Goal: Find specific page/section: Find specific page/section

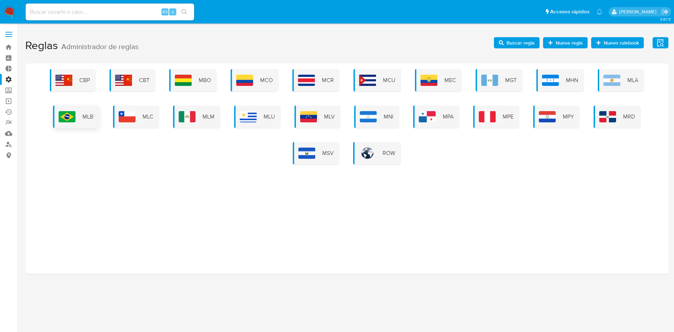
click at [61, 114] on img at bounding box center [67, 116] width 17 height 11
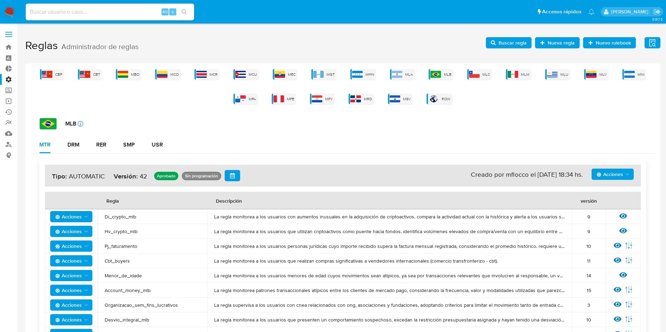
click at [505, 41] on span "Buscar regla" at bounding box center [512, 42] width 28 height 11
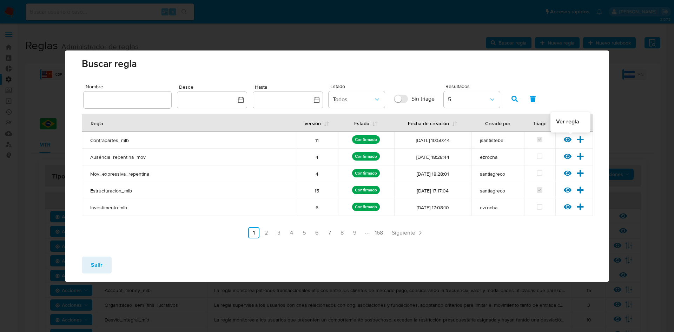
click at [566, 143] on icon at bounding box center [568, 140] width 8 height 8
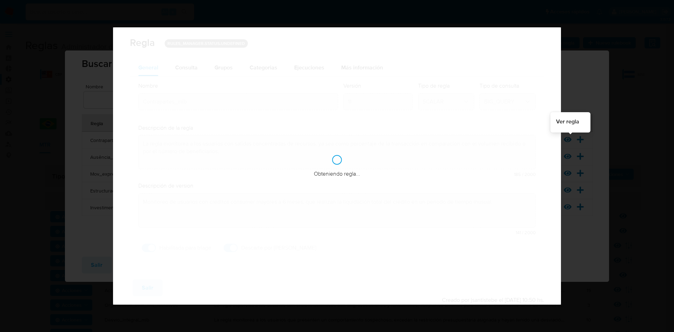
checkbox input "true"
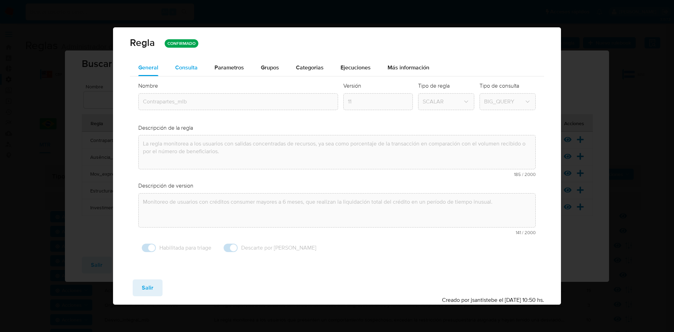
click at [180, 68] on span "Consulta" at bounding box center [186, 68] width 22 height 8
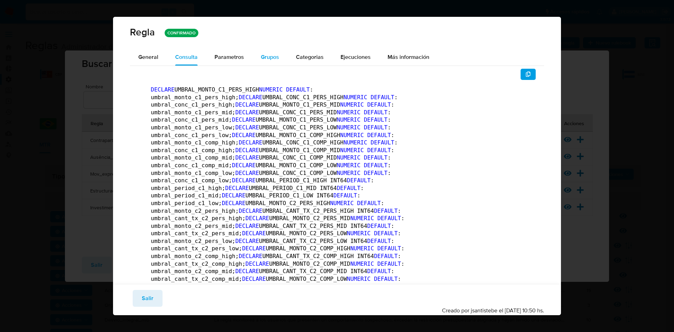
click at [261, 54] on span "Grupos" at bounding box center [270, 57] width 18 height 8
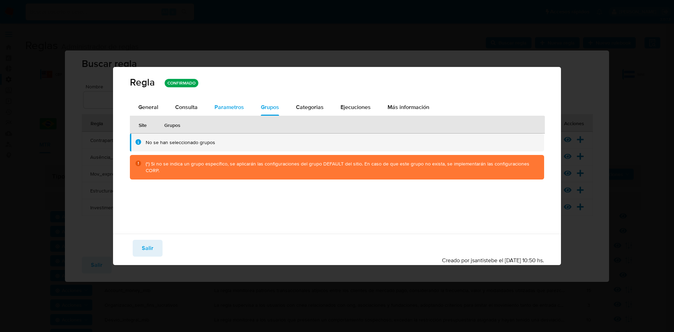
click at [223, 100] on div "Parametros" at bounding box center [228, 107] width 29 height 17
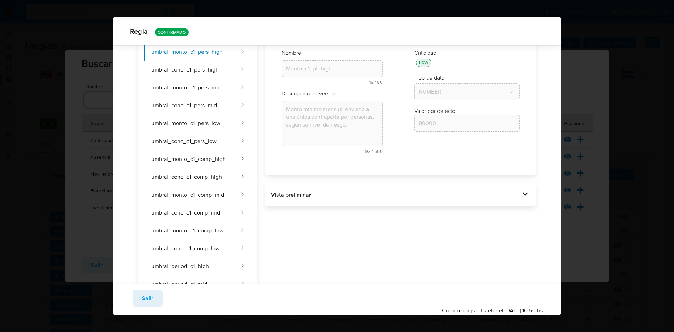
scroll to position [154, 0]
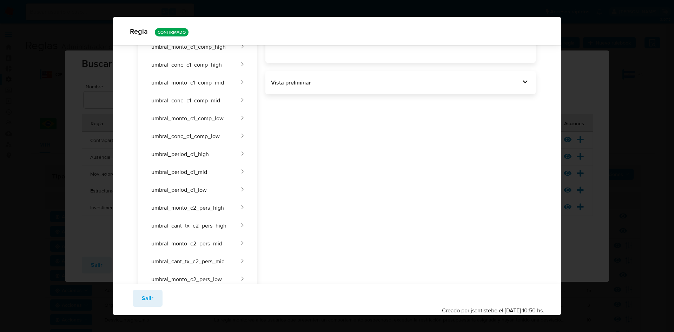
click at [513, 91] on div "Vista preliminar DECLARE UMBRAL_MONTO_C1_PERS_HIGH NUMERIC DEFAULT 80000 ; DECL…" at bounding box center [400, 82] width 271 height 23
click at [520, 82] on icon at bounding box center [525, 82] width 10 height 10
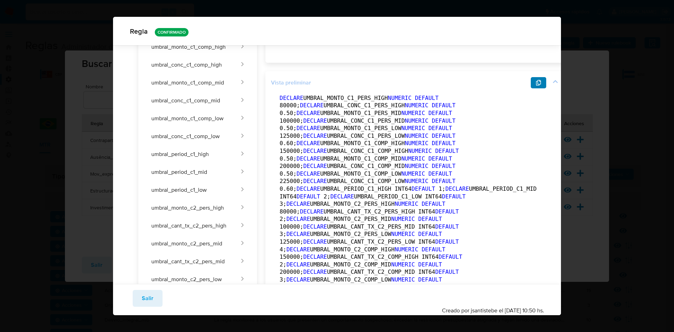
click at [536, 85] on icon "button" at bounding box center [538, 83] width 5 height 6
click at [145, 305] on span "Salir" at bounding box center [148, 298] width 12 height 15
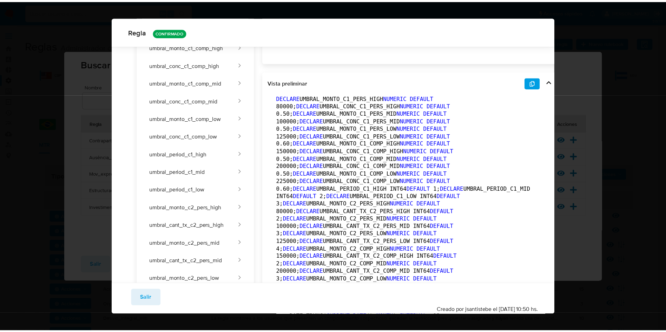
scroll to position [0, 0]
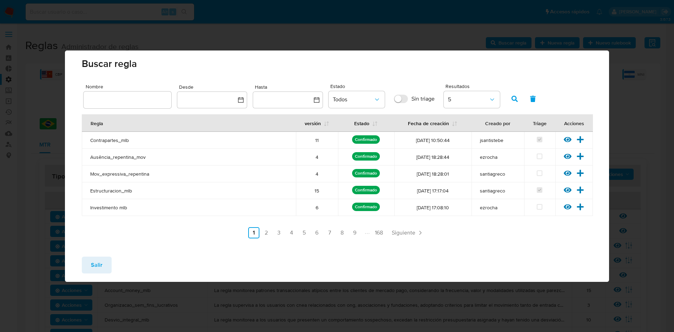
click at [97, 267] on span "Salir" at bounding box center [97, 265] width 12 height 15
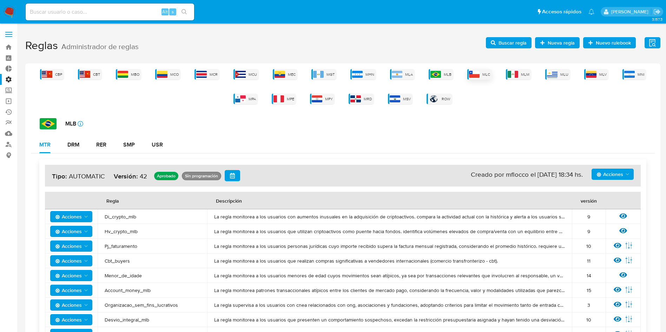
click at [481, 74] on div "MLC" at bounding box center [479, 74] width 25 height 11
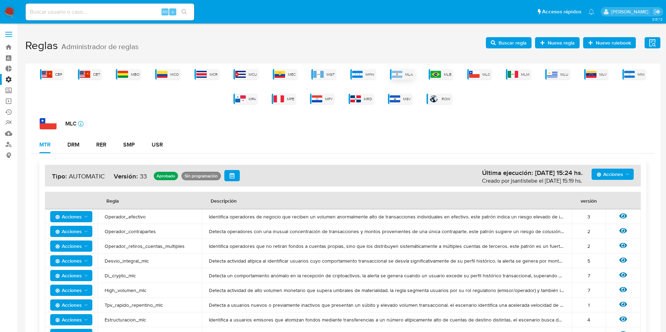
click at [407, 72] on span "MLA" at bounding box center [409, 74] width 8 height 5
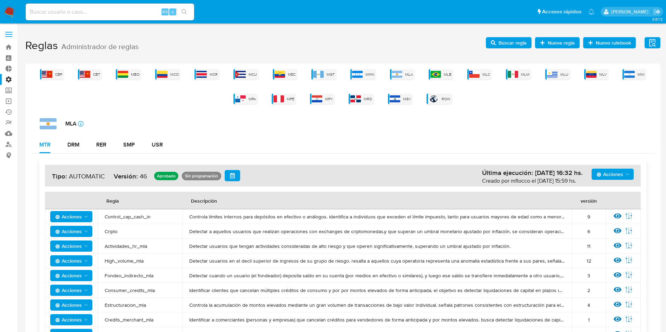
click at [8, 34] on span at bounding box center [8, 34] width 7 height 1
click at [0, 0] on input "checkbox" at bounding box center [0, 0] width 0 height 0
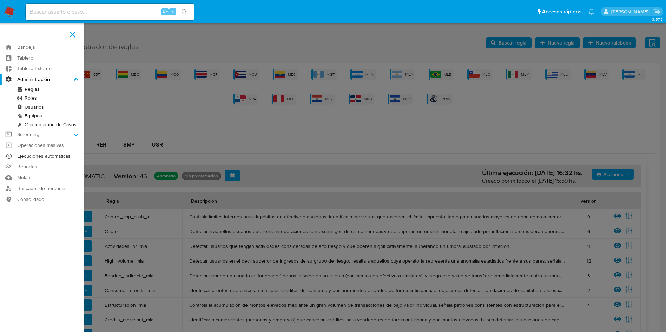
click at [42, 155] on link "Ejecuciones automáticas" at bounding box center [42, 156] width 84 height 11
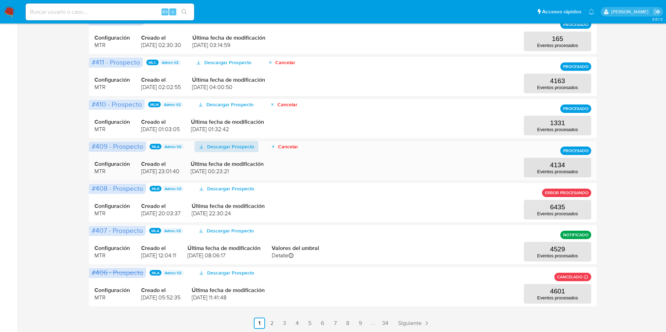
scroll to position [244, 0]
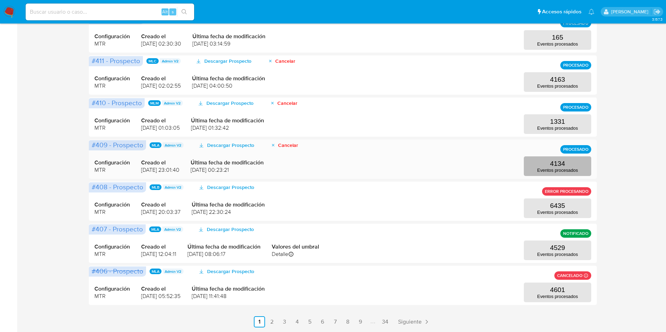
click at [568, 168] on p "Eventos procesados" at bounding box center [557, 170] width 41 height 5
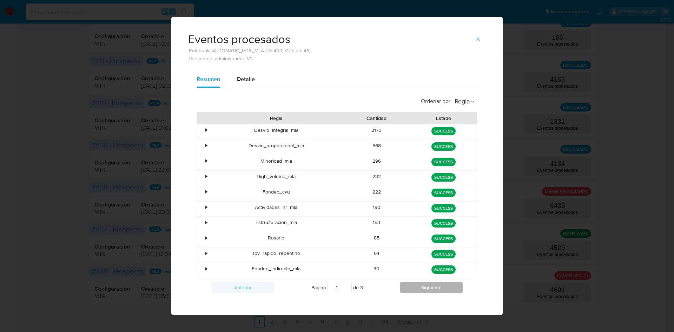
click at [403, 290] on button "Siguiente" at bounding box center [431, 287] width 63 height 11
click at [411, 289] on button "Siguiente" at bounding box center [431, 287] width 63 height 11
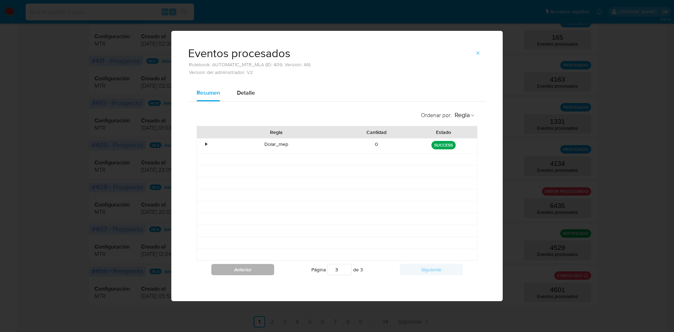
click at [256, 269] on button "Anterior" at bounding box center [242, 269] width 63 height 11
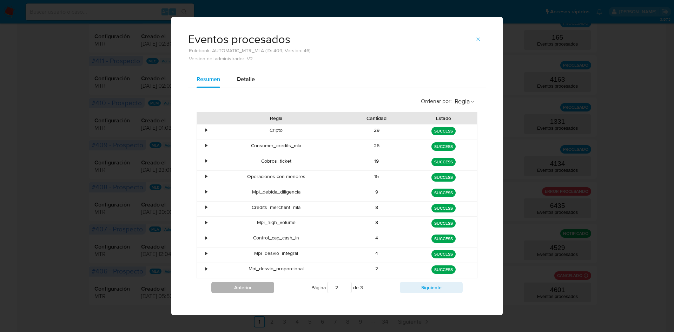
click at [232, 284] on button "Anterior" at bounding box center [242, 287] width 63 height 11
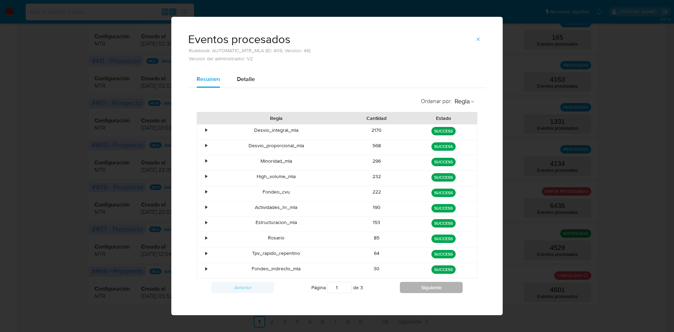
click at [403, 286] on button "Siguiente" at bounding box center [431, 287] width 63 height 11
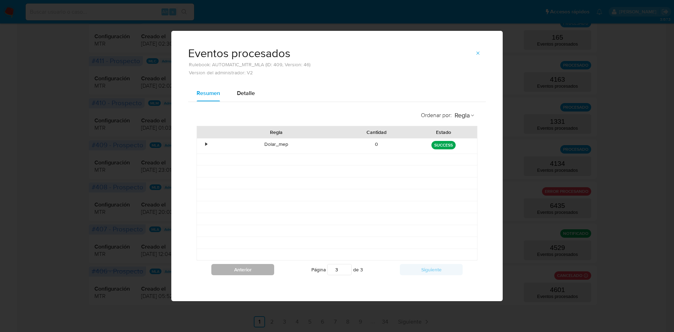
click at [239, 272] on button "Anterior" at bounding box center [242, 269] width 63 height 11
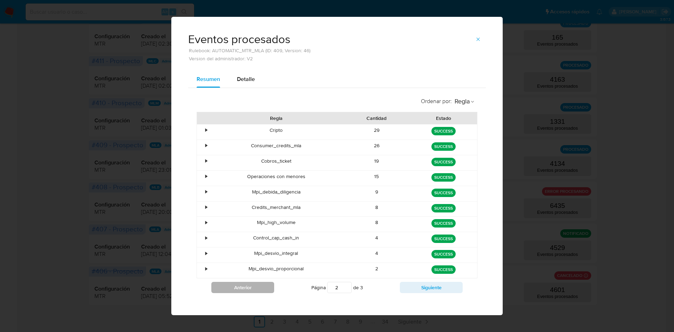
click at [255, 285] on button "Anterior" at bounding box center [242, 287] width 63 height 11
type input "1"
drag, startPoint x: 371, startPoint y: 191, endPoint x: 395, endPoint y: 193, distance: 24.3
click at [399, 191] on div "222" at bounding box center [376, 193] width 67 height 15
drag, startPoint x: 382, startPoint y: 195, endPoint x: 353, endPoint y: 193, distance: 28.8
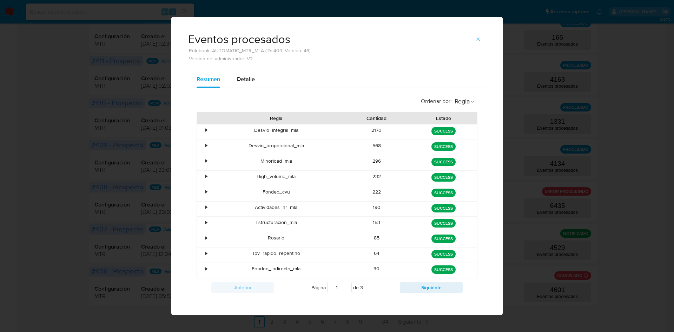
click at [353, 193] on div "222" at bounding box center [376, 193] width 67 height 15
click at [476, 40] on icon "button" at bounding box center [478, 40] width 6 height 6
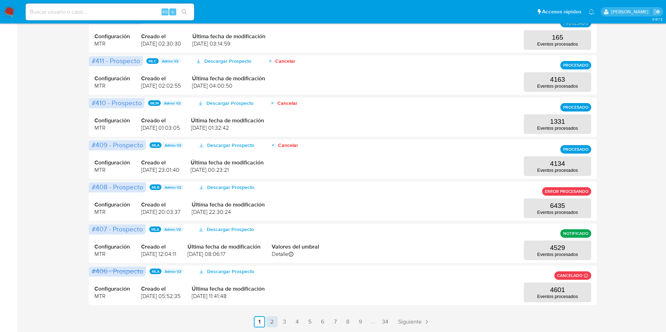
click at [271, 323] on link "2" at bounding box center [271, 322] width 11 height 11
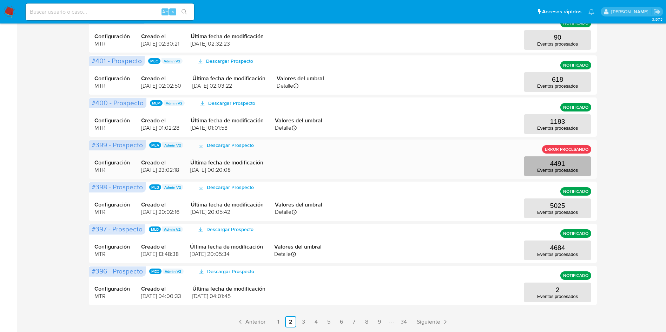
click at [540, 163] on button "4491 Eventos procesados" at bounding box center [557, 167] width 67 height 20
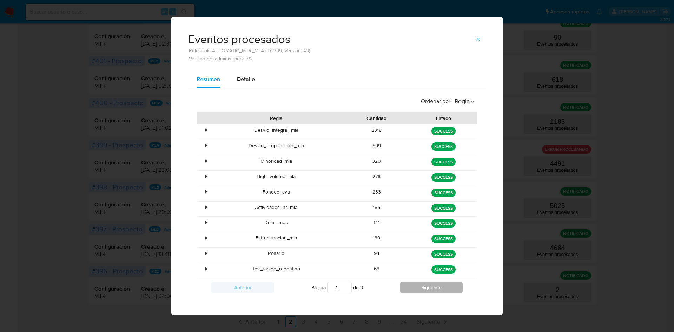
click at [426, 292] on button "Siguiente" at bounding box center [431, 287] width 63 height 11
click at [427, 288] on button "Siguiente" at bounding box center [431, 287] width 63 height 11
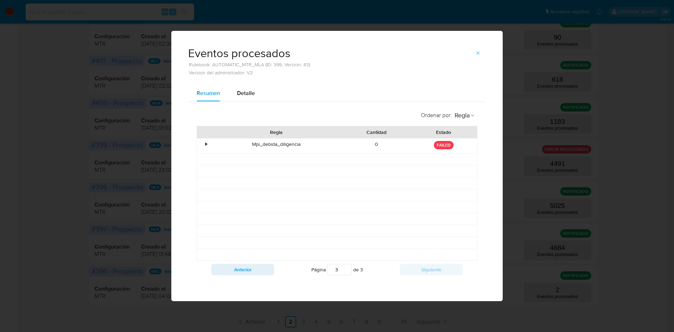
click at [264, 276] on div "Anterior Página 3 de 3 Siguiente" at bounding box center [337, 270] width 281 height 18
click at [264, 273] on button "Anterior" at bounding box center [242, 269] width 63 height 11
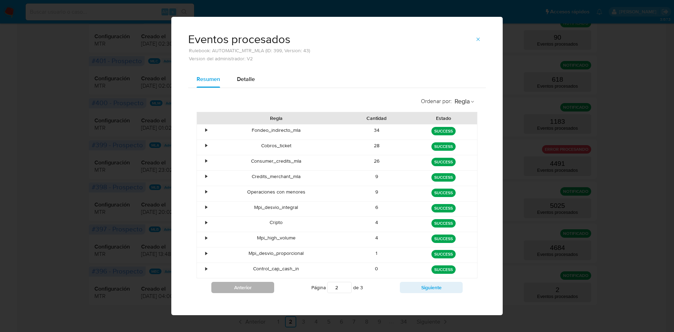
click at [264, 273] on div "Control_cap_cash_in" at bounding box center [276, 270] width 134 height 15
click at [261, 285] on button "Anterior" at bounding box center [242, 287] width 63 height 11
type input "1"
drag, startPoint x: 302, startPoint y: 192, endPoint x: 236, endPoint y: 195, distance: 66.8
click at [236, 195] on div "Fondeo_cvu" at bounding box center [276, 193] width 134 height 15
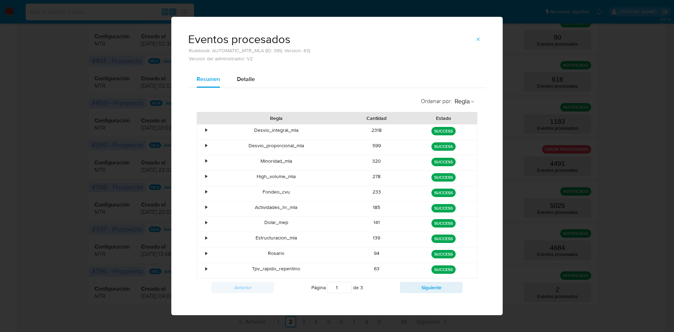
drag, startPoint x: 271, startPoint y: 192, endPoint x: 320, endPoint y: 191, distance: 49.5
click at [315, 192] on div "Fondeo_cvu" at bounding box center [276, 193] width 134 height 15
click at [475, 39] on icon "button" at bounding box center [478, 40] width 6 height 6
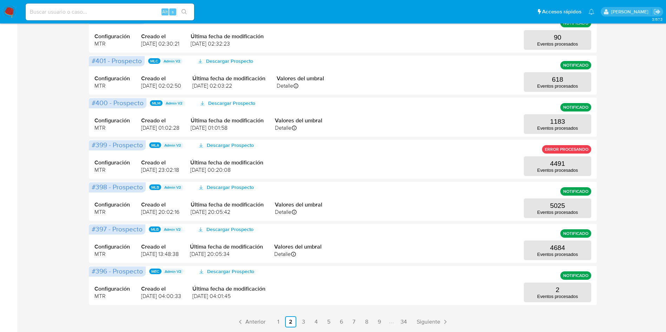
click at [278, 320] on link "1" at bounding box center [277, 322] width 11 height 11
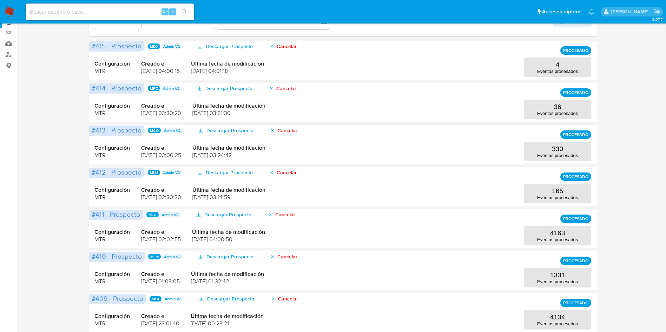
scroll to position [86, 0]
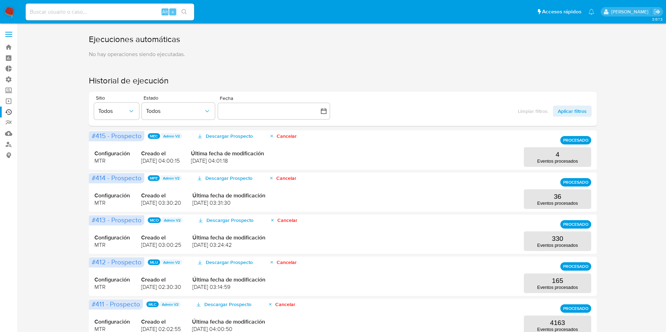
click at [7, 35] on label at bounding box center [9, 34] width 18 height 15
click at [0, 0] on input "checkbox" at bounding box center [0, 0] width 0 height 0
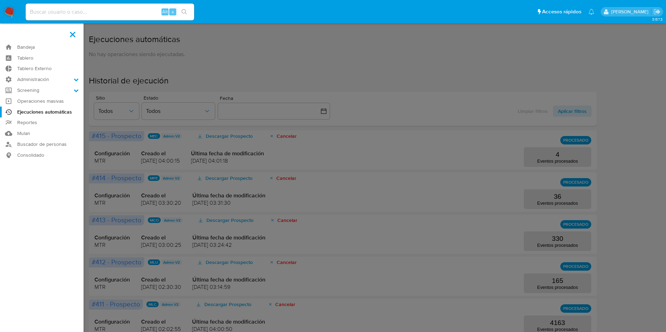
drag, startPoint x: 32, startPoint y: 78, endPoint x: 31, endPoint y: 87, distance: 8.5
click at [32, 78] on label "Administración" at bounding box center [42, 79] width 84 height 11
click at [0, 0] on input "Administración" at bounding box center [0, 0] width 0 height 0
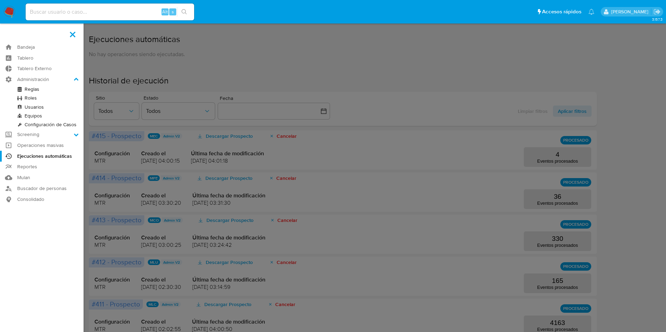
click at [31, 87] on link "Reglas" at bounding box center [42, 89] width 84 height 9
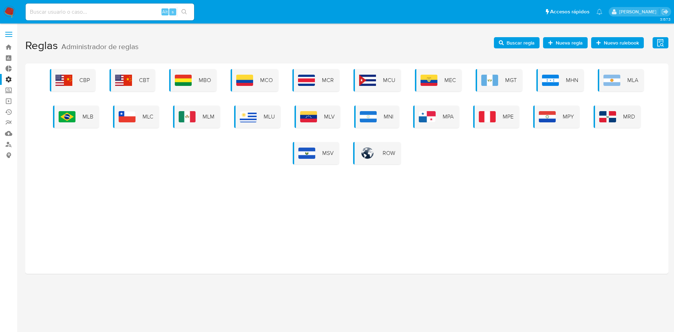
drag, startPoint x: 85, startPoint y: 117, endPoint x: 81, endPoint y: 120, distance: 5.5
click at [83, 117] on span "MLB" at bounding box center [87, 117] width 11 height 8
click at [79, 113] on div "MLB" at bounding box center [76, 117] width 46 height 22
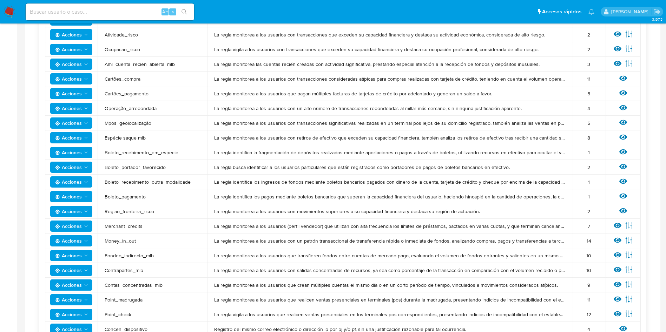
scroll to position [293, 0]
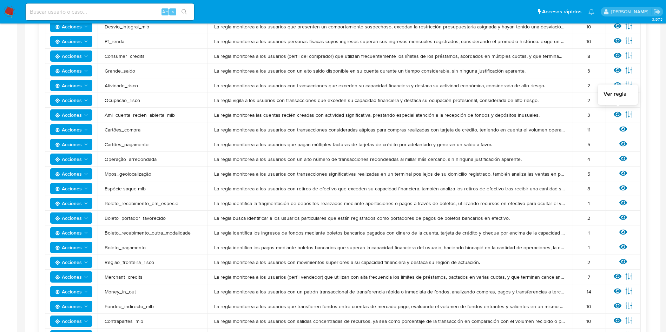
click at [620, 112] on icon at bounding box center [618, 114] width 8 height 5
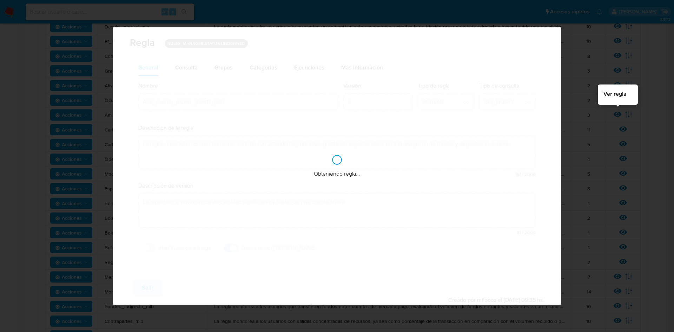
checkbox input "true"
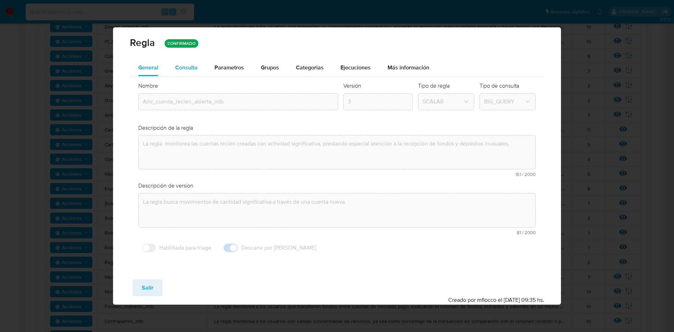
click at [178, 71] on span "Consulta" at bounding box center [186, 68] width 22 height 8
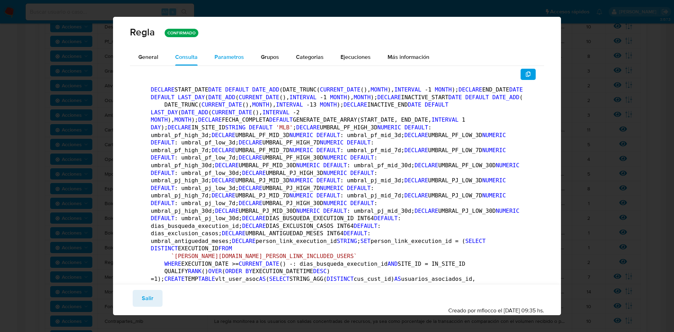
click at [226, 54] on span "Parametros" at bounding box center [228, 57] width 29 height 8
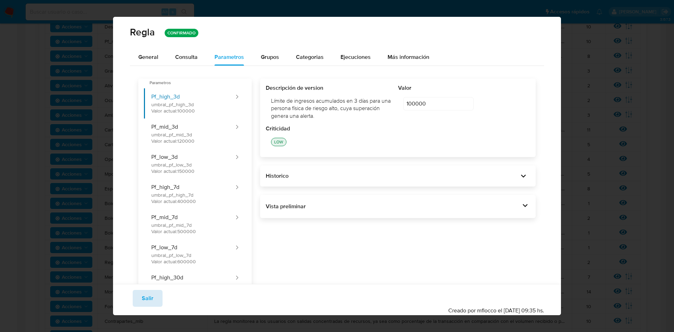
click at [144, 302] on span "Salir" at bounding box center [148, 298] width 12 height 15
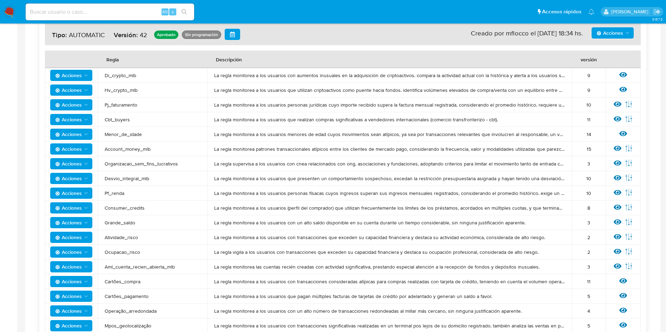
scroll to position [83, 0]
